Goal: Task Accomplishment & Management: Manage account settings

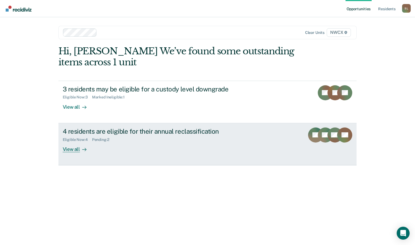
click at [93, 133] on div "4 residents are eligible for their annual reclassification" at bounding box center [157, 132] width 189 height 8
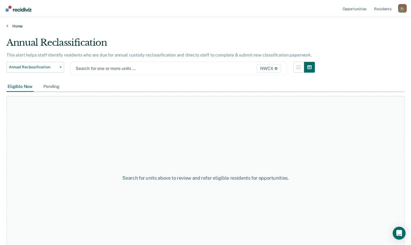
click at [13, 26] on link "Home" at bounding box center [205, 26] width 398 height 5
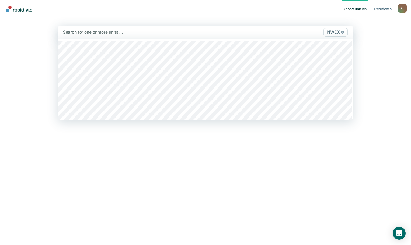
click at [344, 33] on icon at bounding box center [342, 32] width 3 height 3
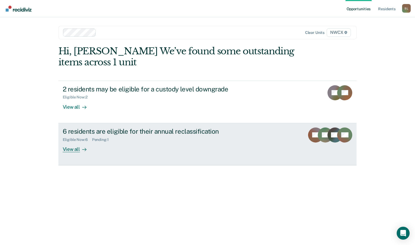
click at [72, 151] on div "View all" at bounding box center [78, 147] width 30 height 11
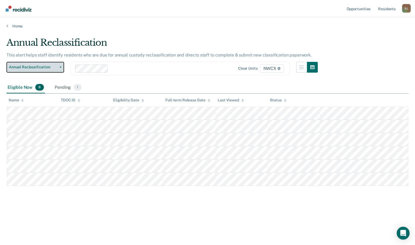
click at [58, 67] on span "button" at bounding box center [59, 67] width 4 height 1
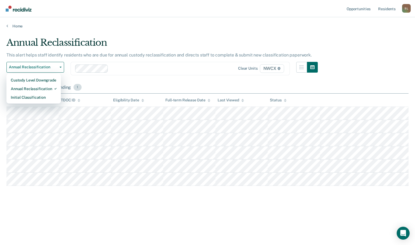
click at [79, 87] on span "1" at bounding box center [78, 87] width 8 height 7
